Goal: Task Accomplishment & Management: Manage account settings

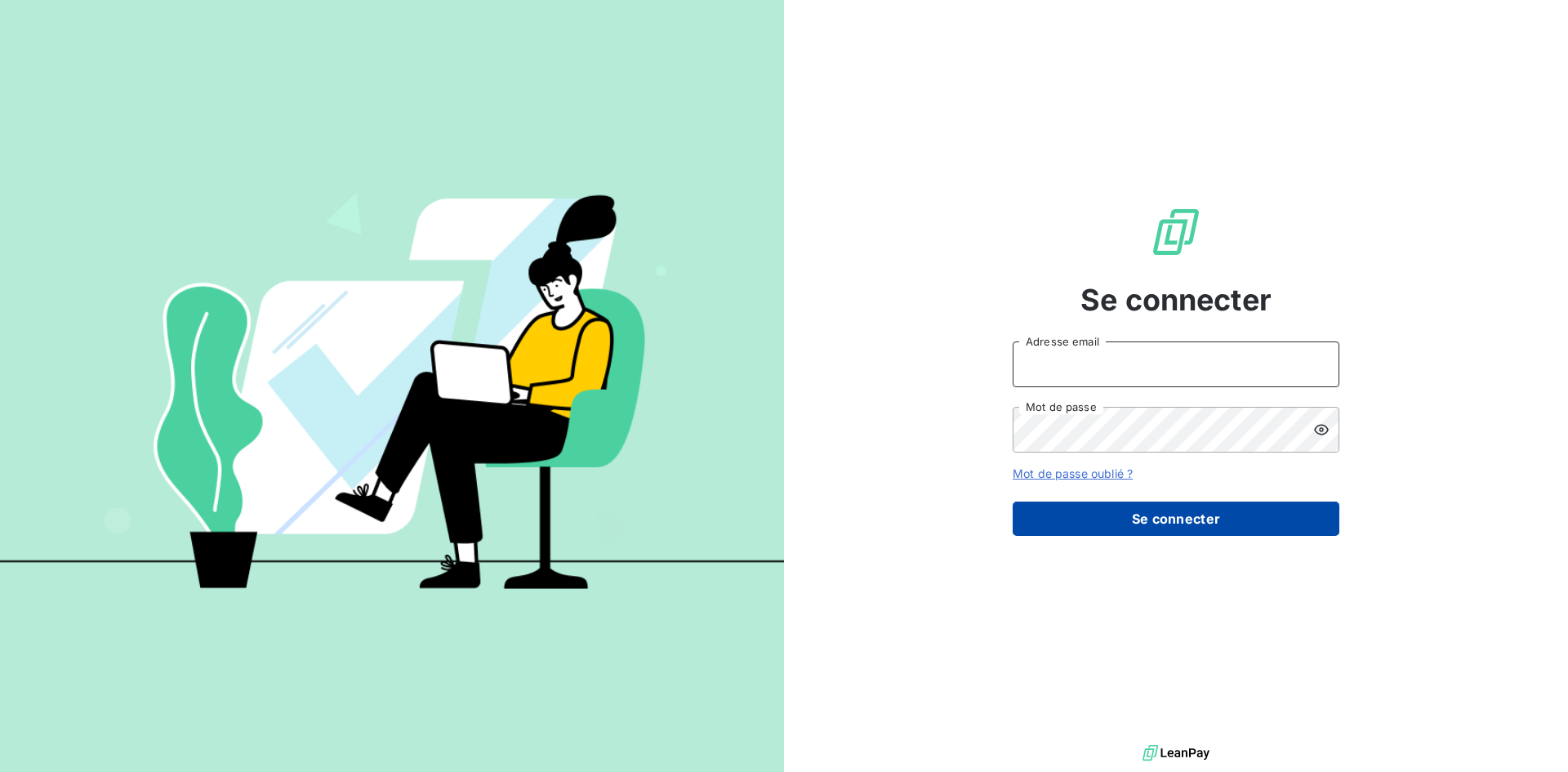
type input "anett.aquitaine@anett.fr"
click at [1155, 524] on button "Se connecter" at bounding box center [1175, 518] width 327 height 34
